Goal: Transaction & Acquisition: Purchase product/service

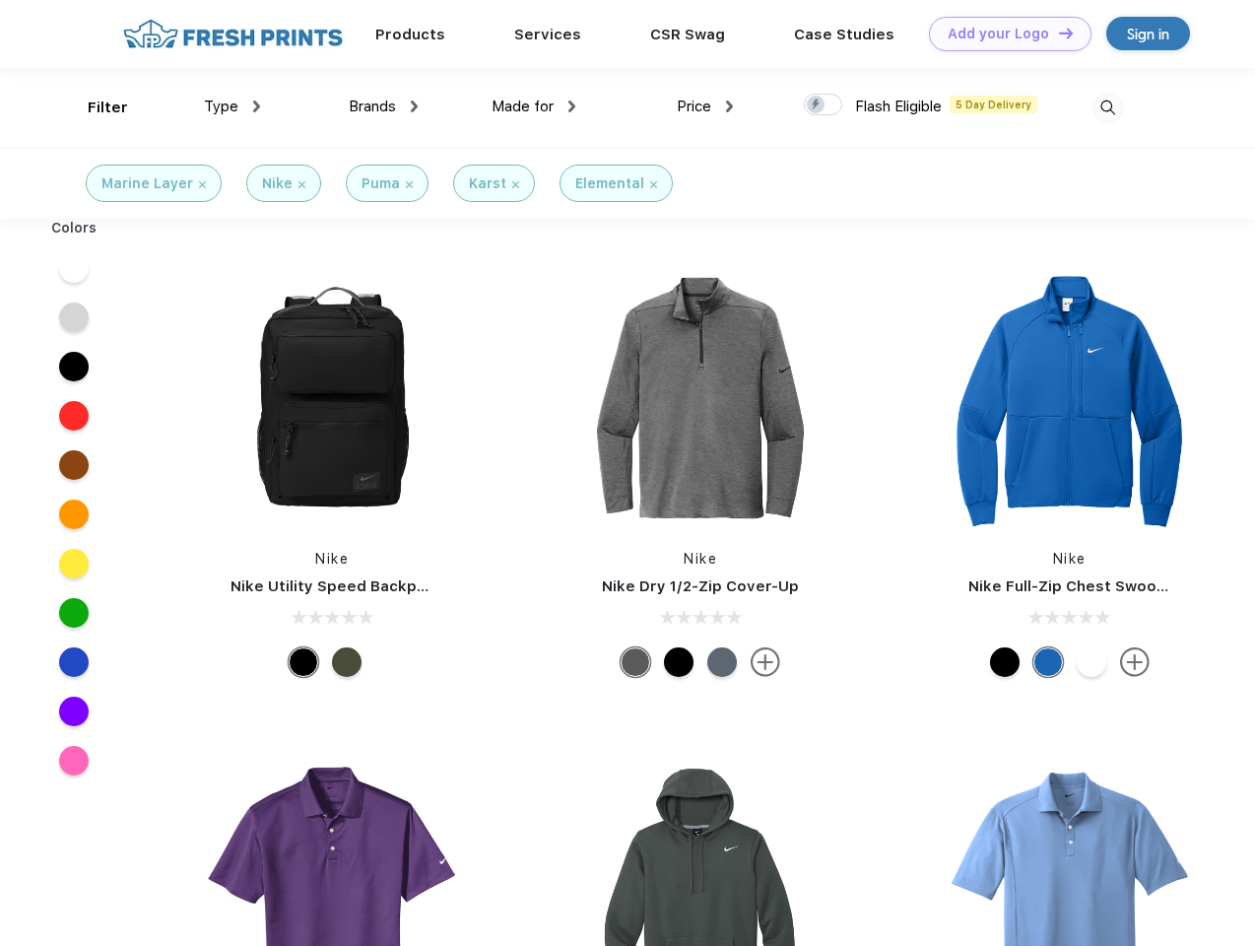
click at [1003, 33] on link "Add your Logo Design Tool" at bounding box center [1010, 34] width 163 height 34
click at [0, 0] on div "Design Tool" at bounding box center [0, 0] width 0 height 0
click at [1057, 33] on link "Add your Logo Design Tool" at bounding box center [1010, 34] width 163 height 34
click at [95, 107] on div "Filter" at bounding box center [108, 108] width 40 height 23
click at [232, 106] on span "Type" at bounding box center [221, 107] width 34 height 18
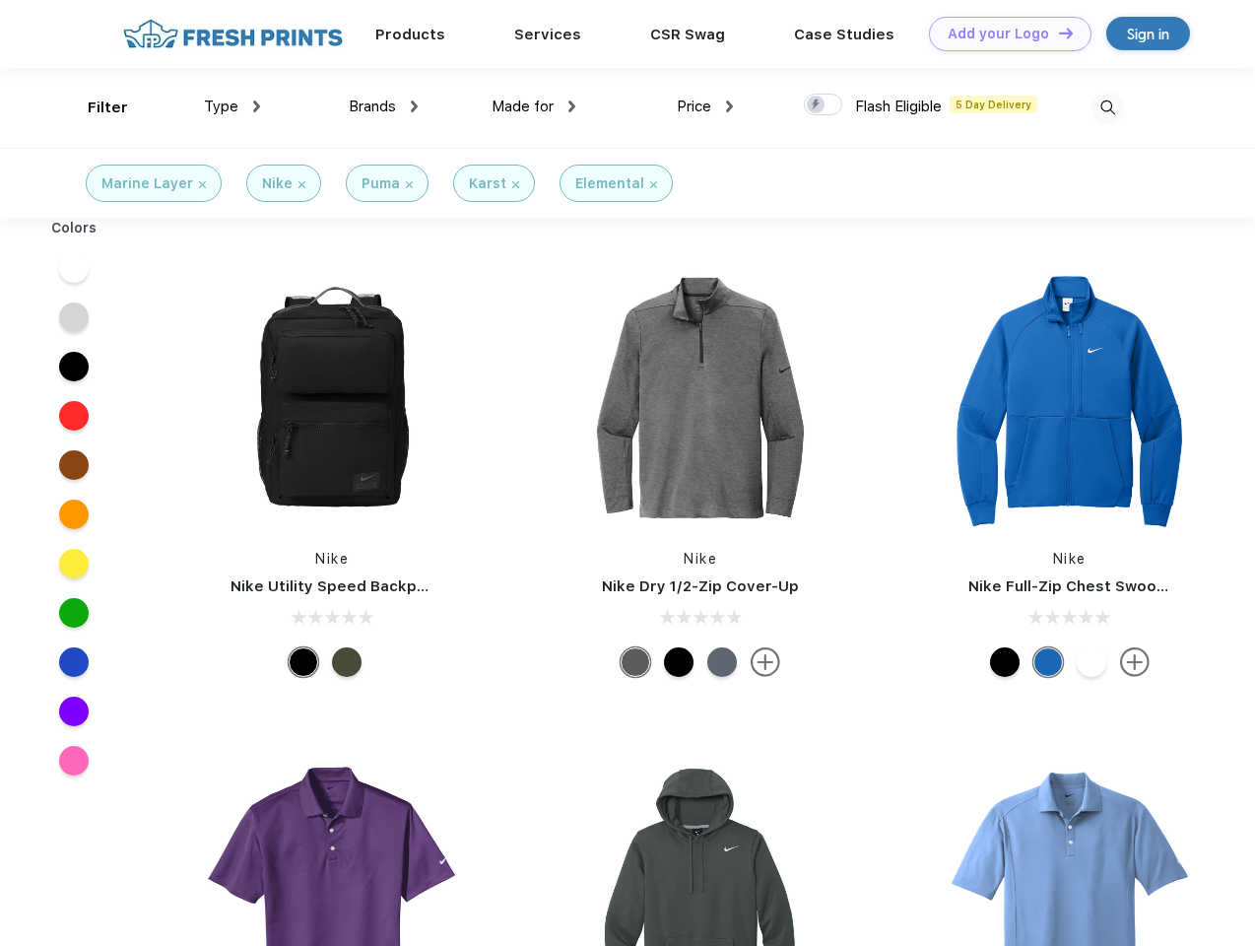
click at [383, 106] on span "Brands" at bounding box center [372, 107] width 47 height 18
click at [534, 106] on span "Made for" at bounding box center [522, 107] width 62 height 18
click at [705, 106] on span "Price" at bounding box center [694, 107] width 34 height 18
click at [823, 105] on div at bounding box center [823, 105] width 38 height 22
click at [816, 105] on input "checkbox" at bounding box center [810, 99] width 13 height 13
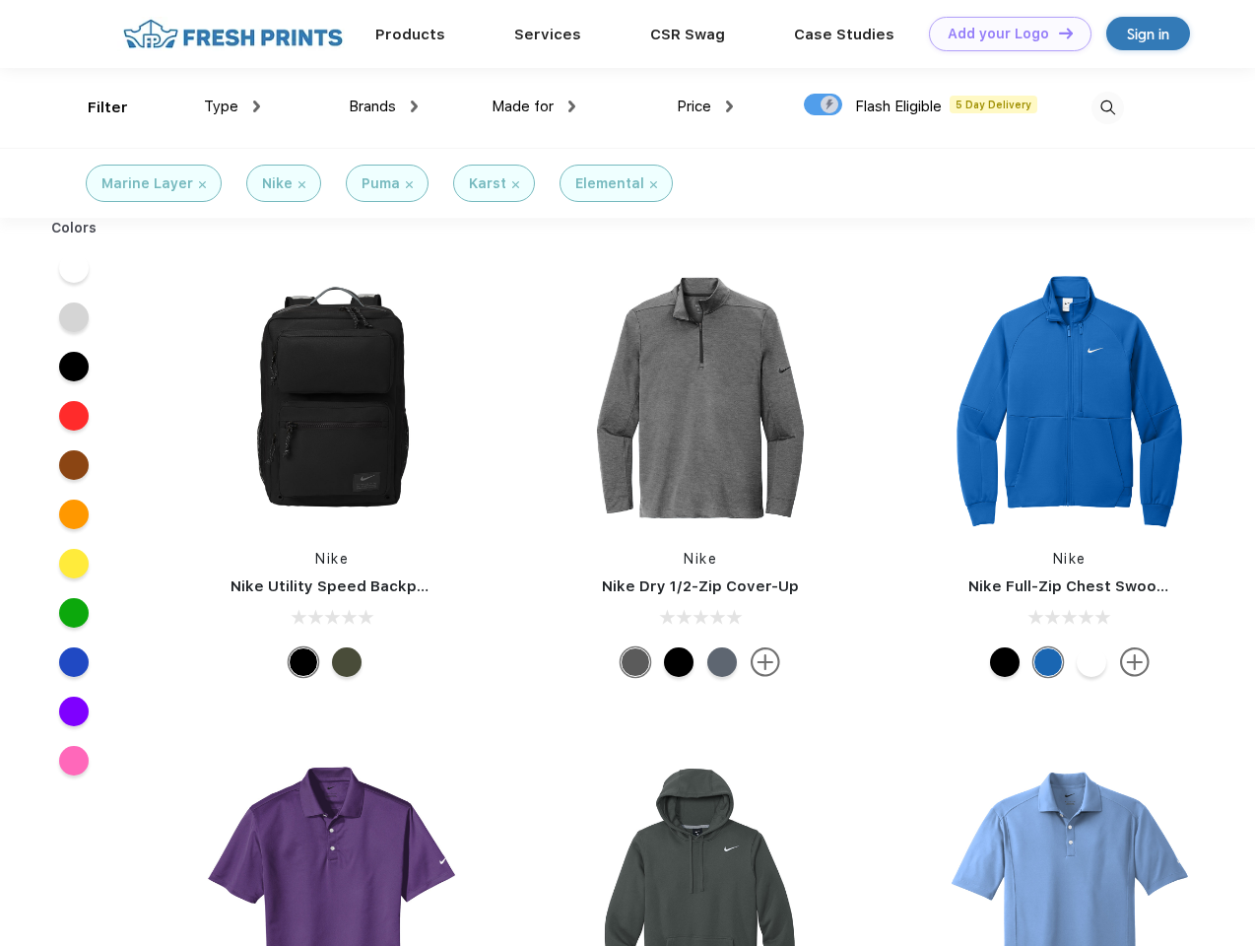
click at [1107, 107] on img at bounding box center [1107, 108] width 33 height 33
